Goal: Navigation & Orientation: Find specific page/section

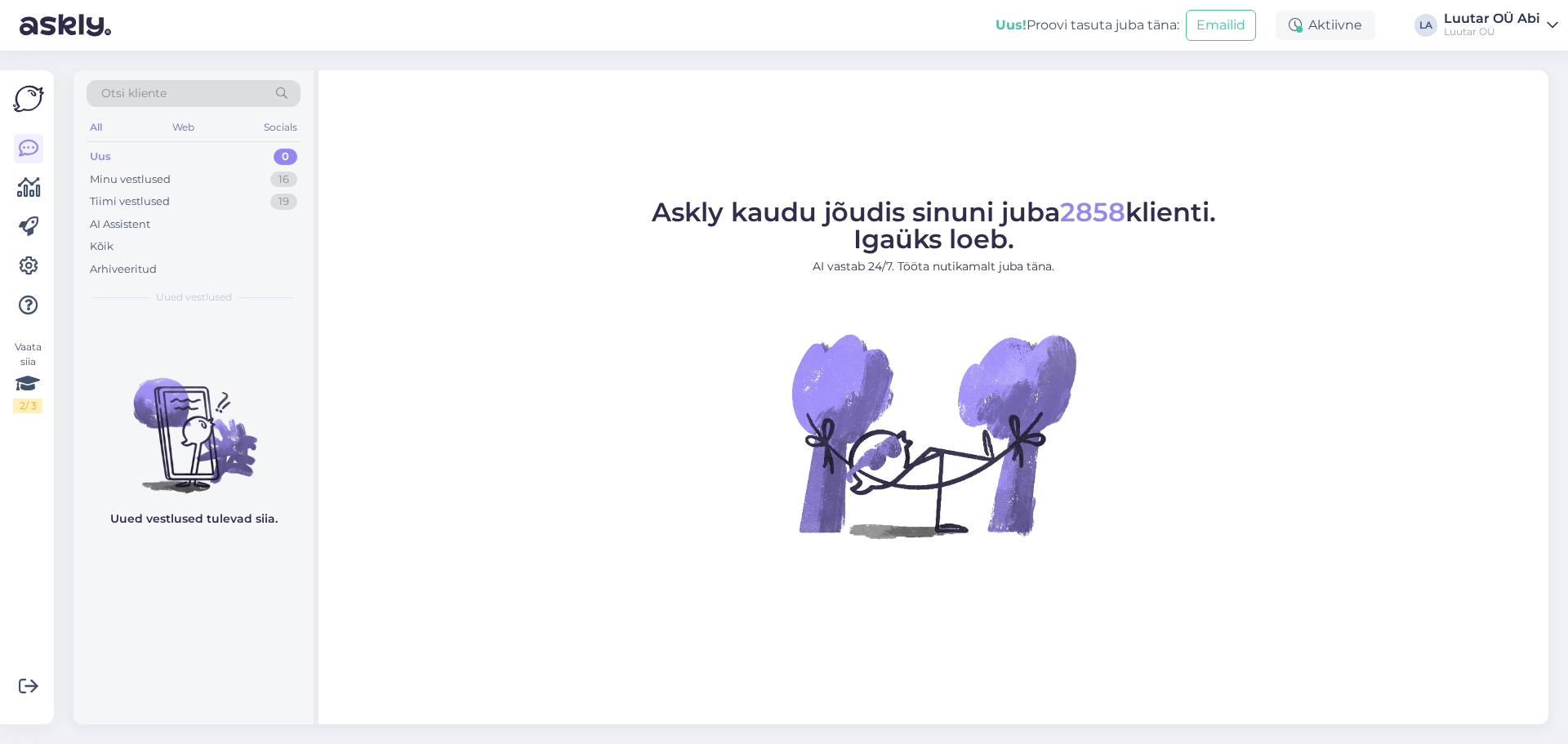
click at [85, 176] on div "Otsi kliente All Web Socials Uus 0 Minu vestlused 16 Tiimi vestlused 19 AI Assi…" at bounding box center [194, 193] width 240 height 244
click at [107, 188] on div "Minu vestlused 16" at bounding box center [194, 179] width 214 height 22
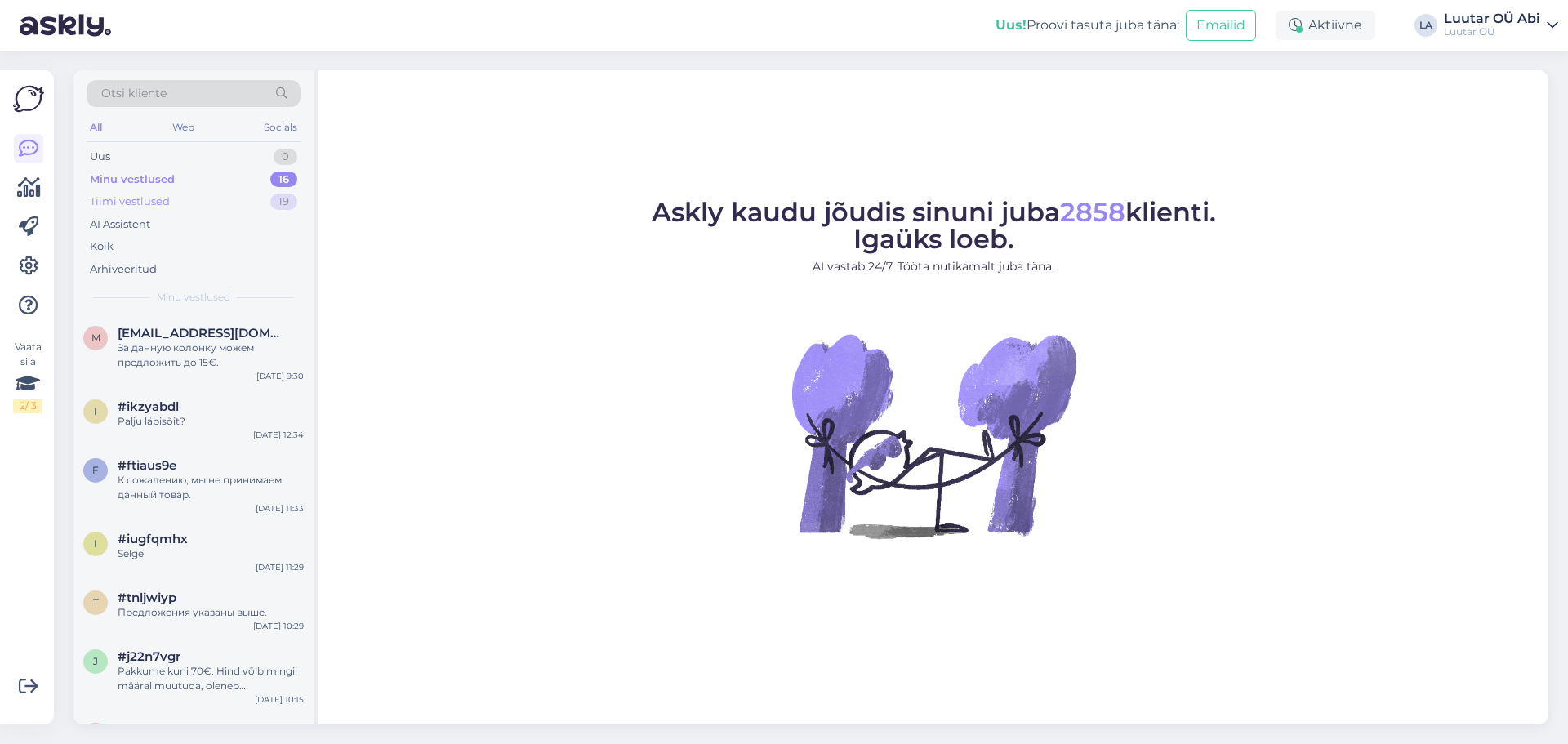
click at [117, 204] on div "Tiimi vestlused" at bounding box center [130, 201] width 80 height 17
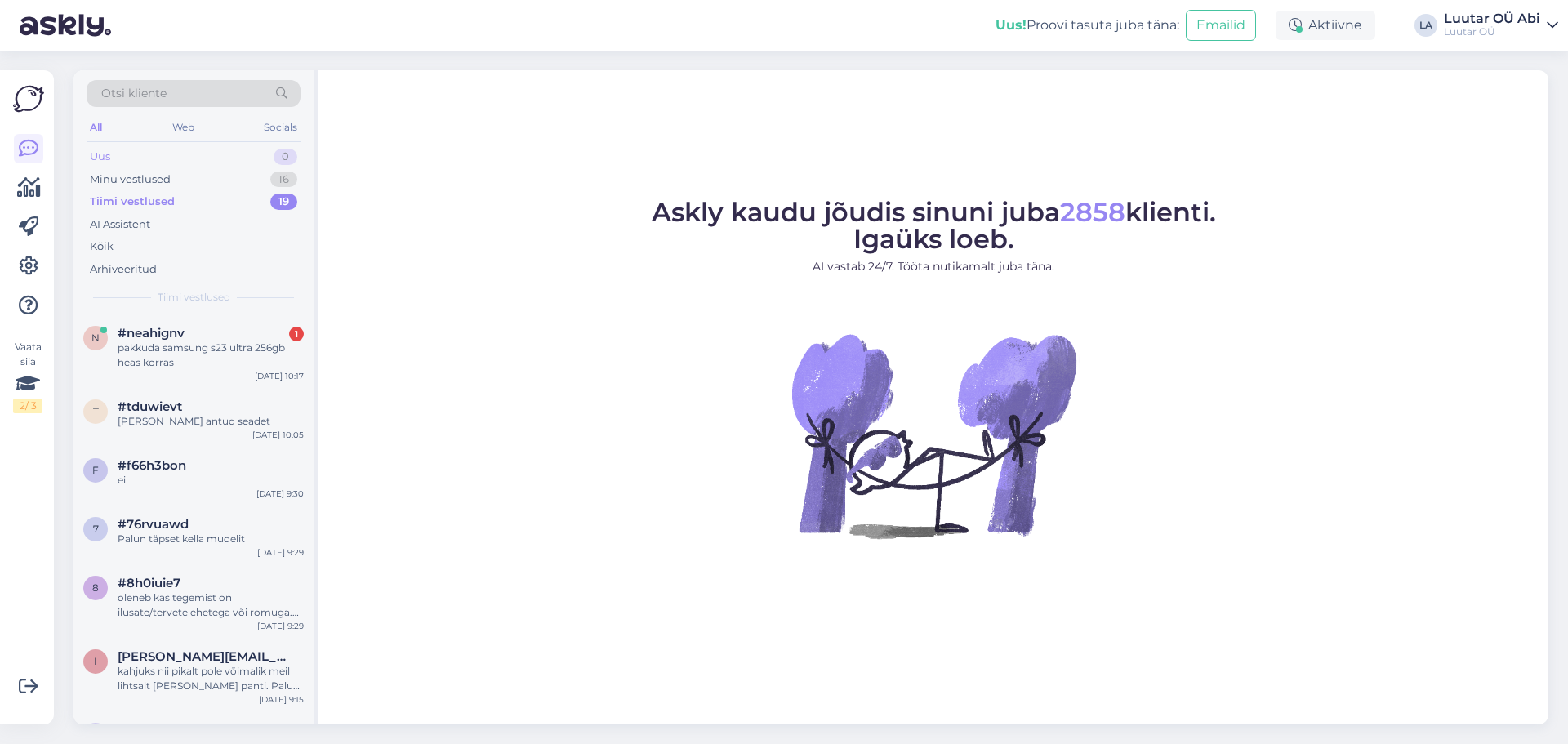
click at [108, 158] on div "Uus" at bounding box center [100, 156] width 21 height 17
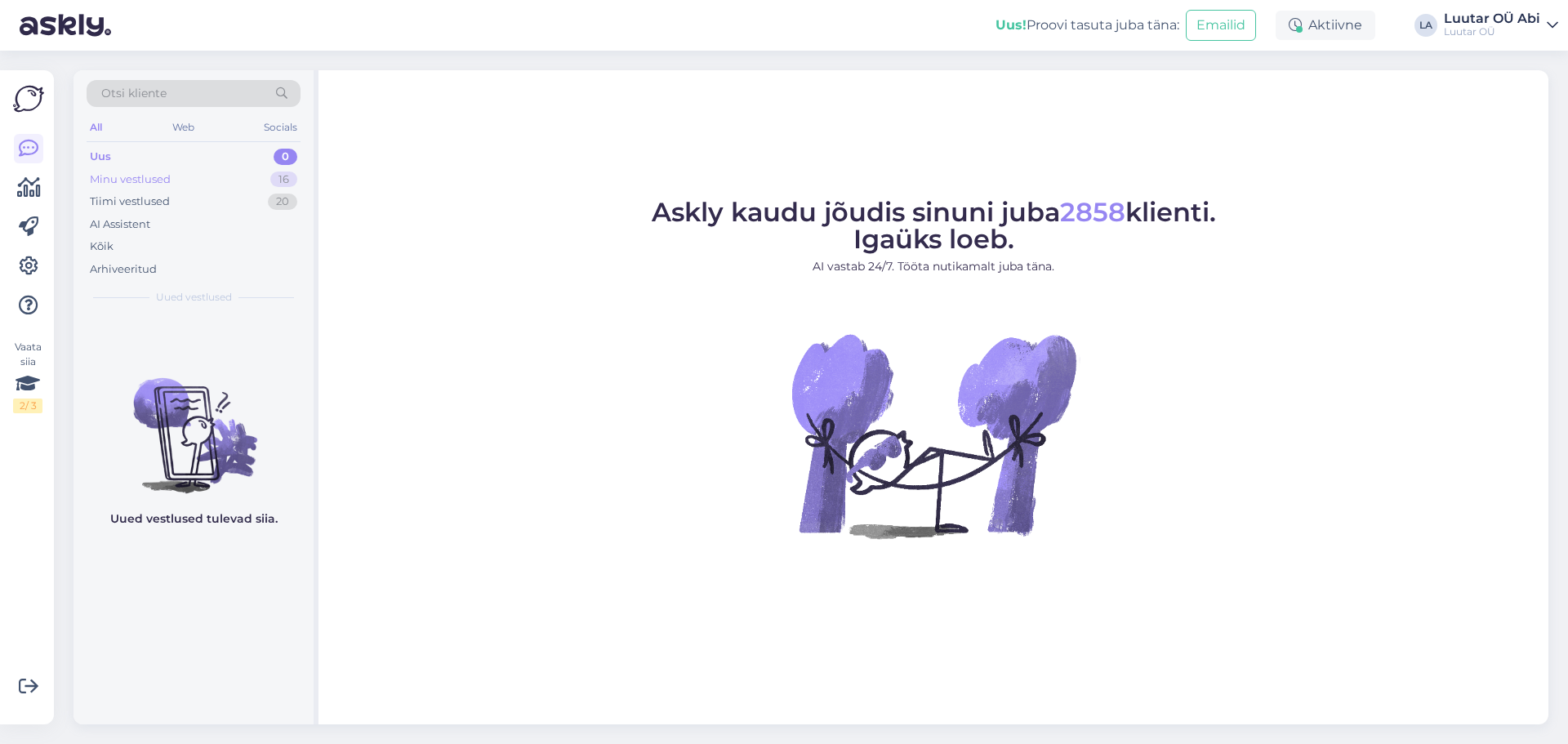
click at [137, 176] on div "Minu vestlused" at bounding box center [130, 179] width 81 height 17
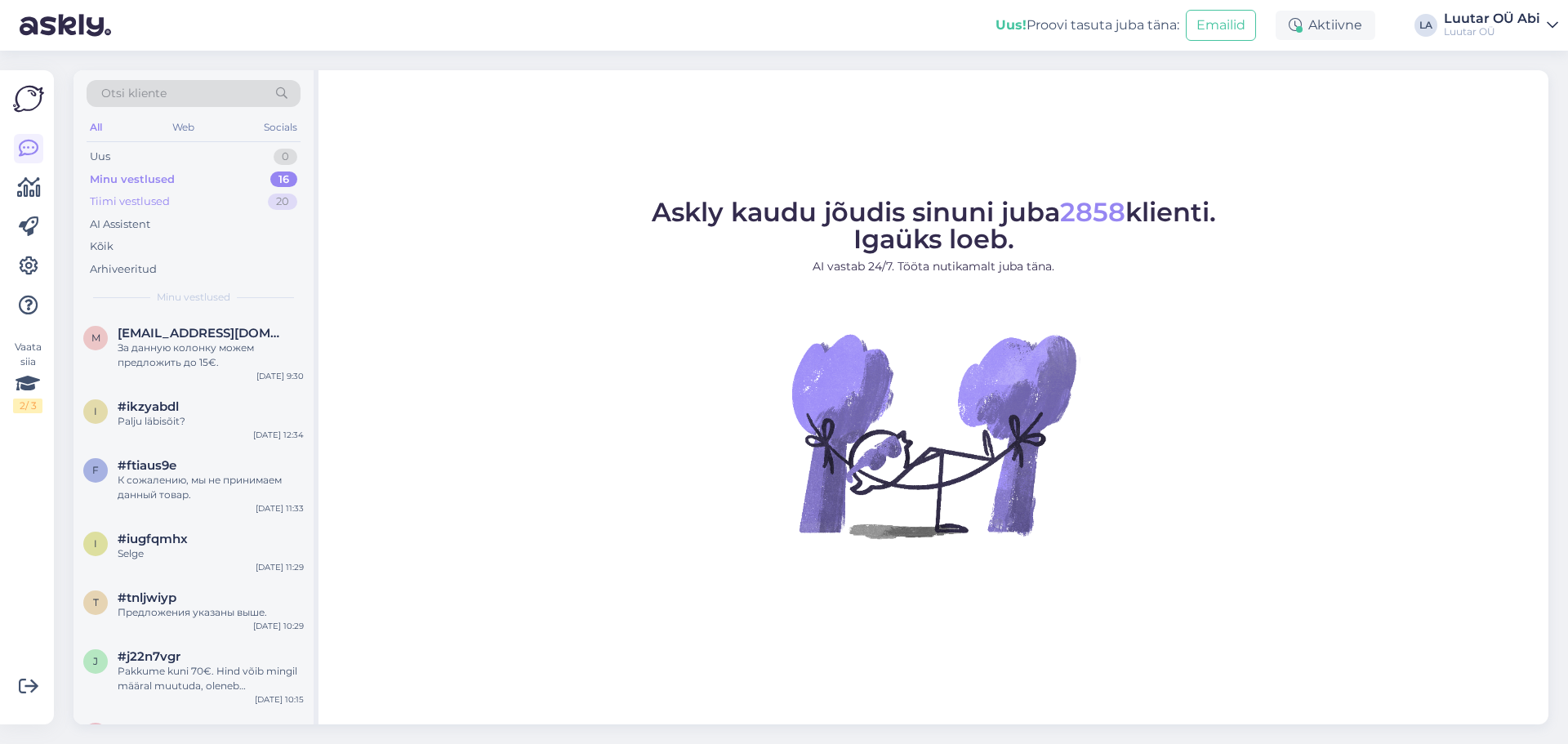
click at [137, 201] on div "Tiimi vestlused" at bounding box center [130, 201] width 80 height 17
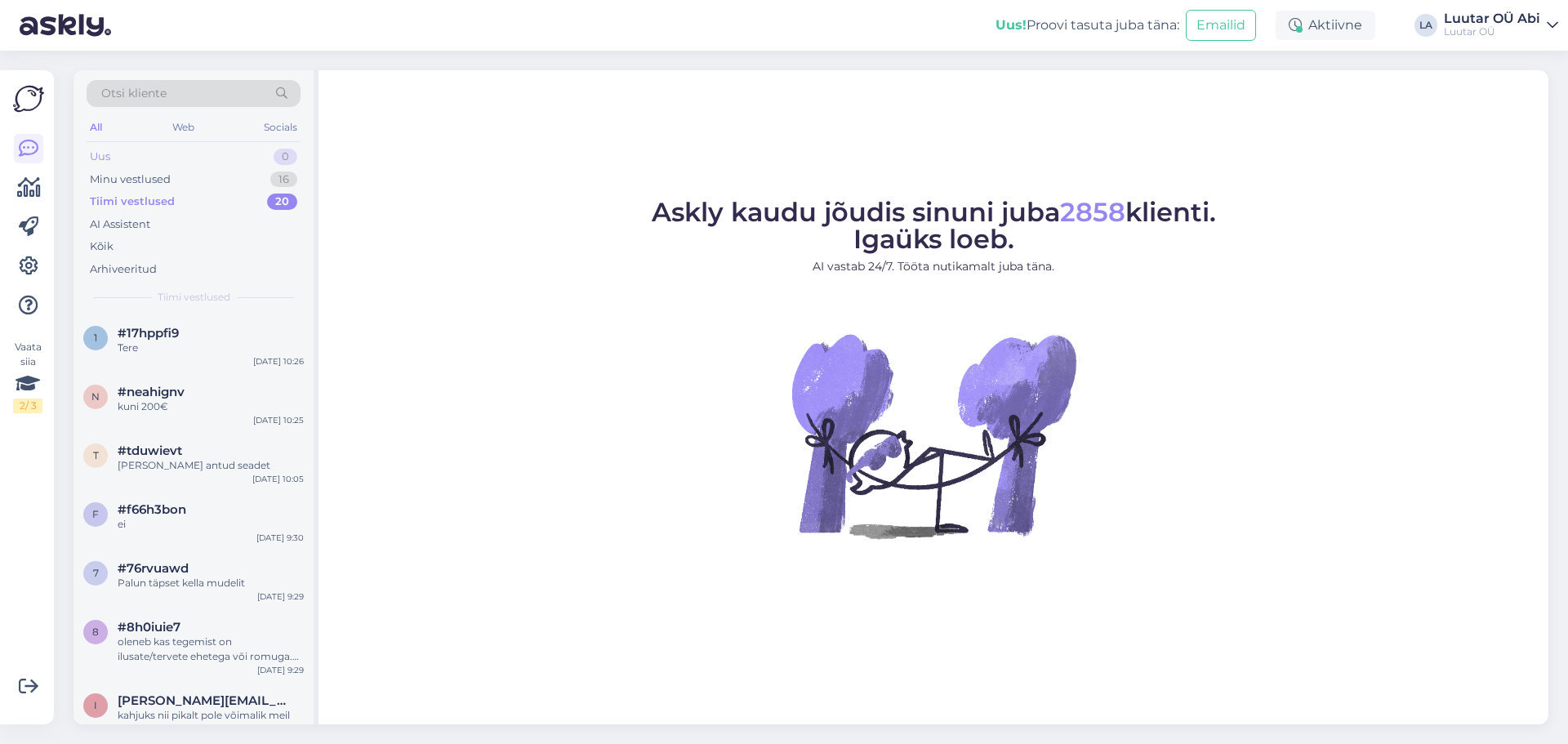
click at [103, 152] on div "Uus" at bounding box center [100, 156] width 21 height 17
